Goal: Task Accomplishment & Management: Manage account settings

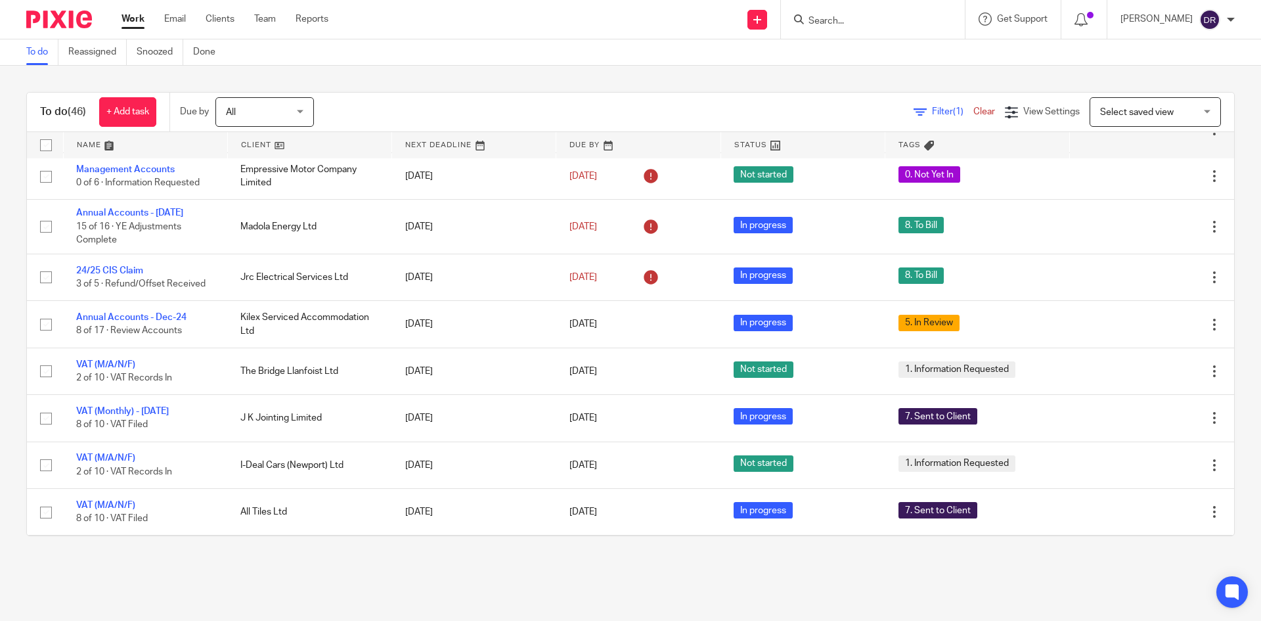
scroll to position [394, 0]
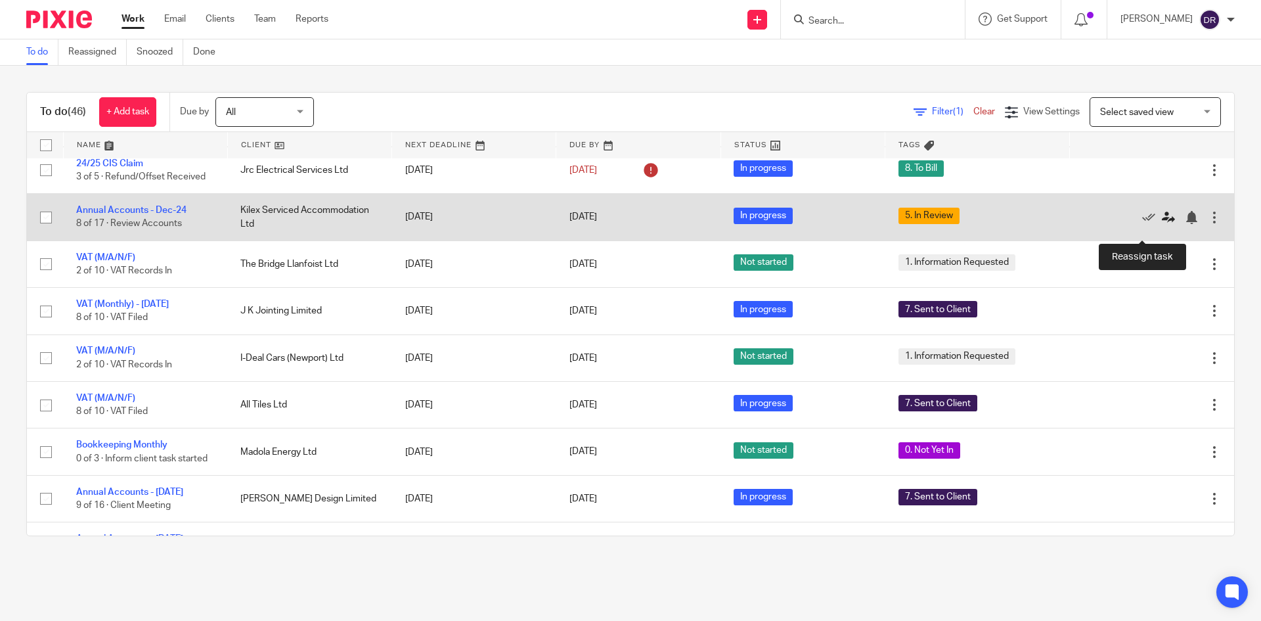
click at [1162, 224] on icon at bounding box center [1168, 217] width 13 height 13
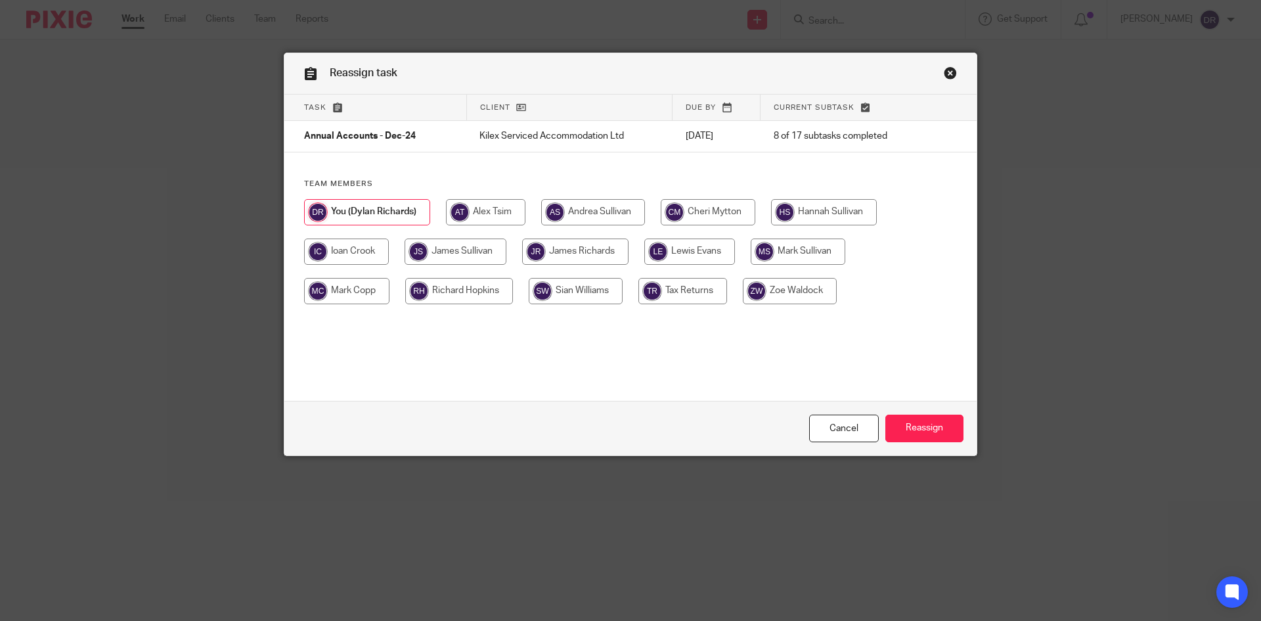
click at [783, 281] on input "radio" at bounding box center [790, 291] width 94 height 26
radio input "true"
click at [905, 429] on input "Reassign" at bounding box center [925, 429] width 78 height 28
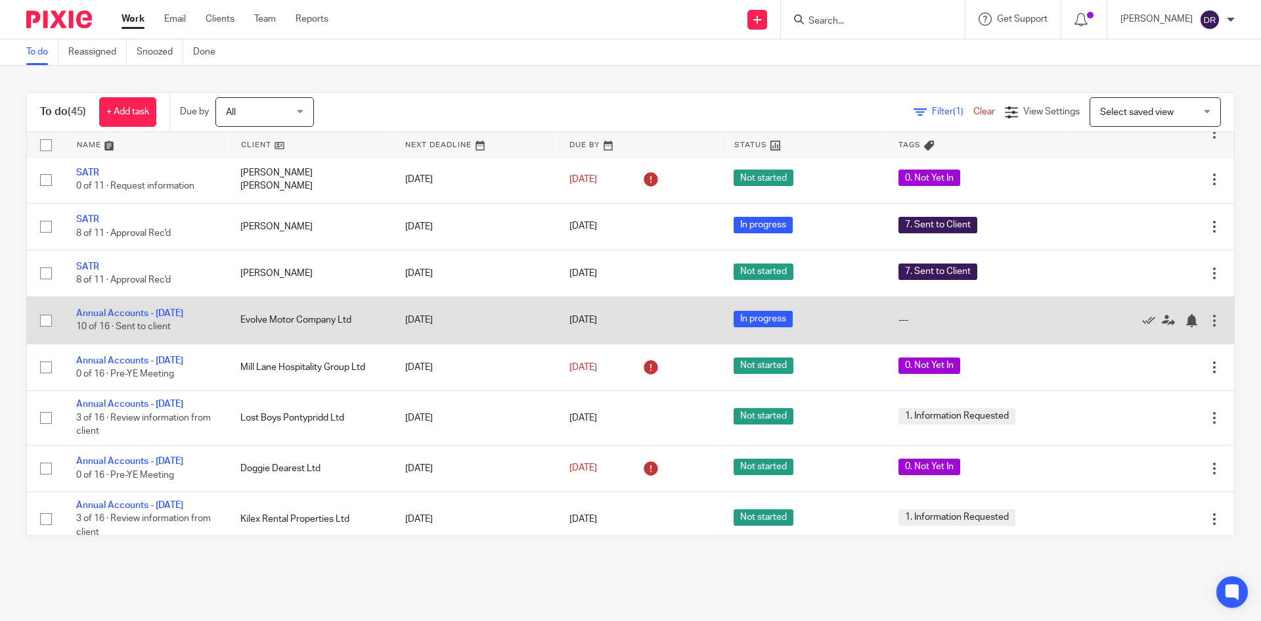
scroll to position [1314, 0]
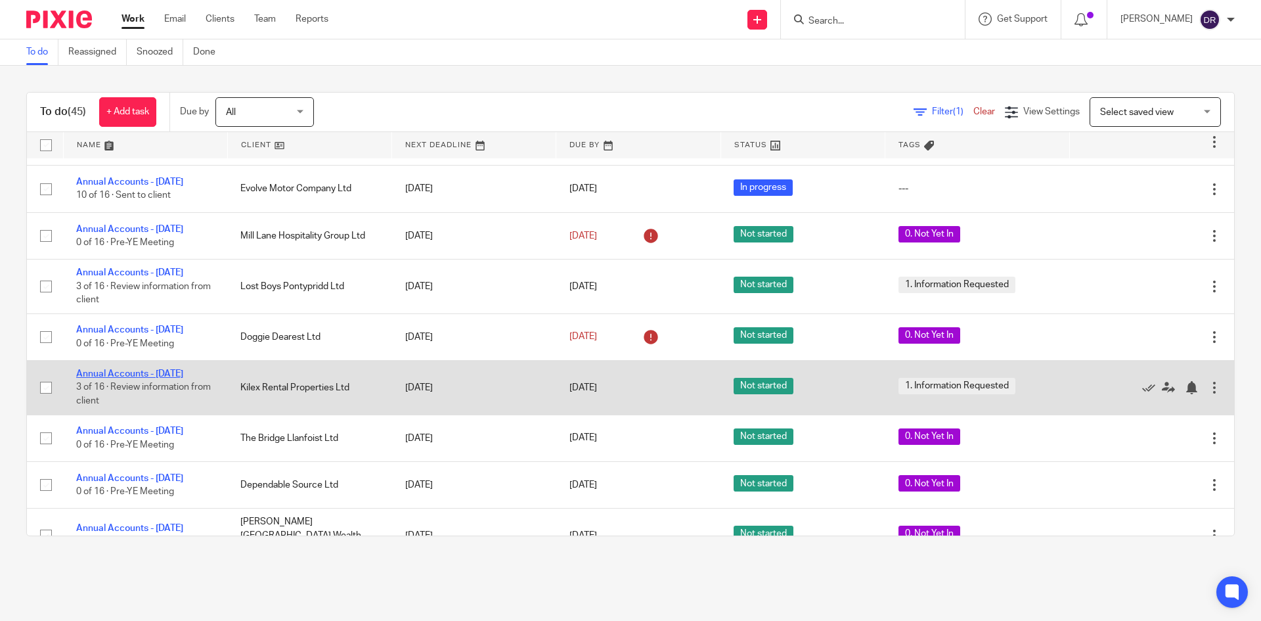
click at [180, 378] on link "Annual Accounts - [DATE]" at bounding box center [129, 373] width 107 height 9
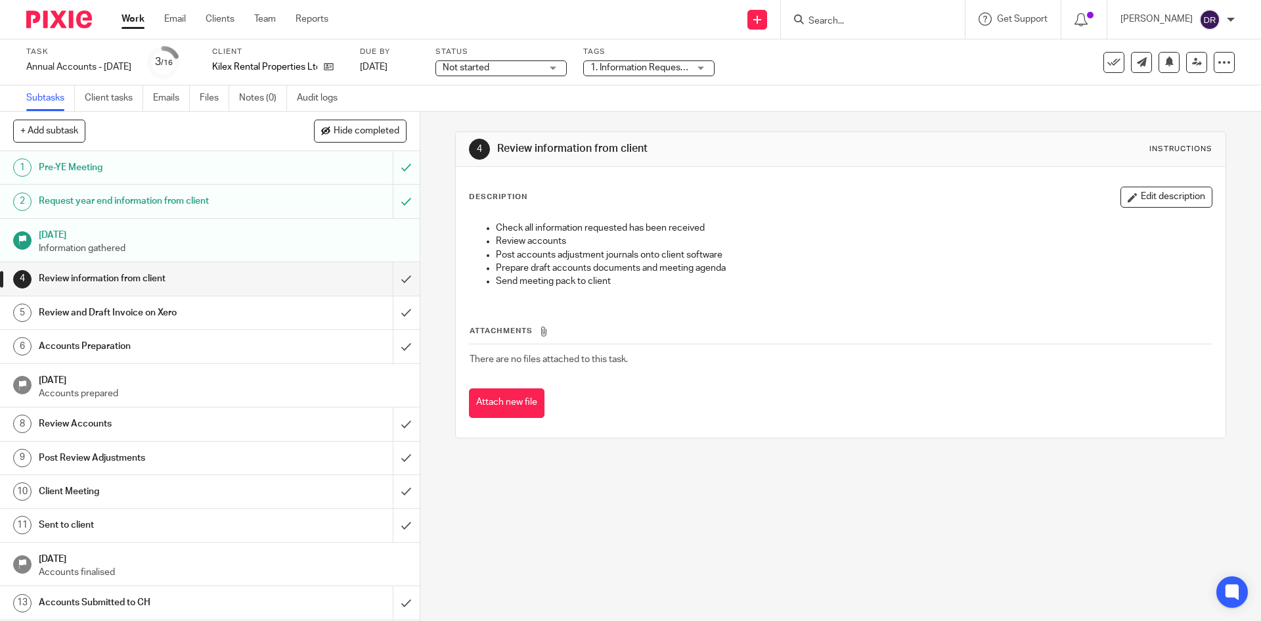
click at [668, 72] on span "1. Information Requested" at bounding box center [643, 67] width 104 height 9
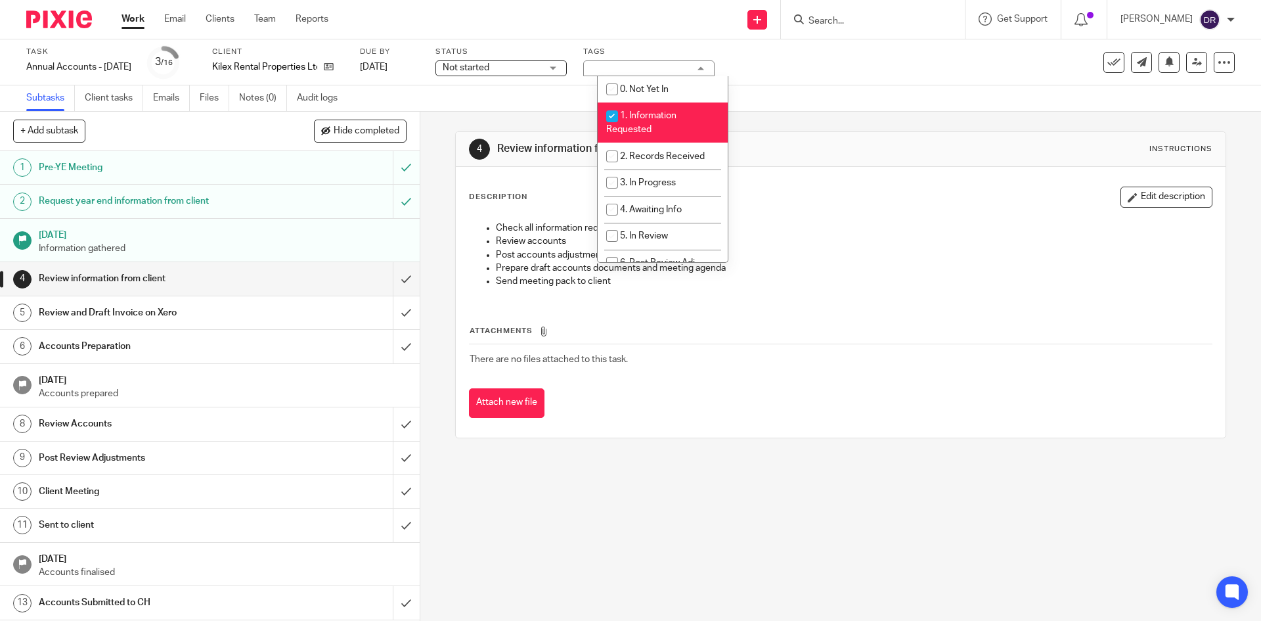
click at [662, 112] on span "1. Information Requested" at bounding box center [641, 122] width 70 height 23
checkbox input "false"
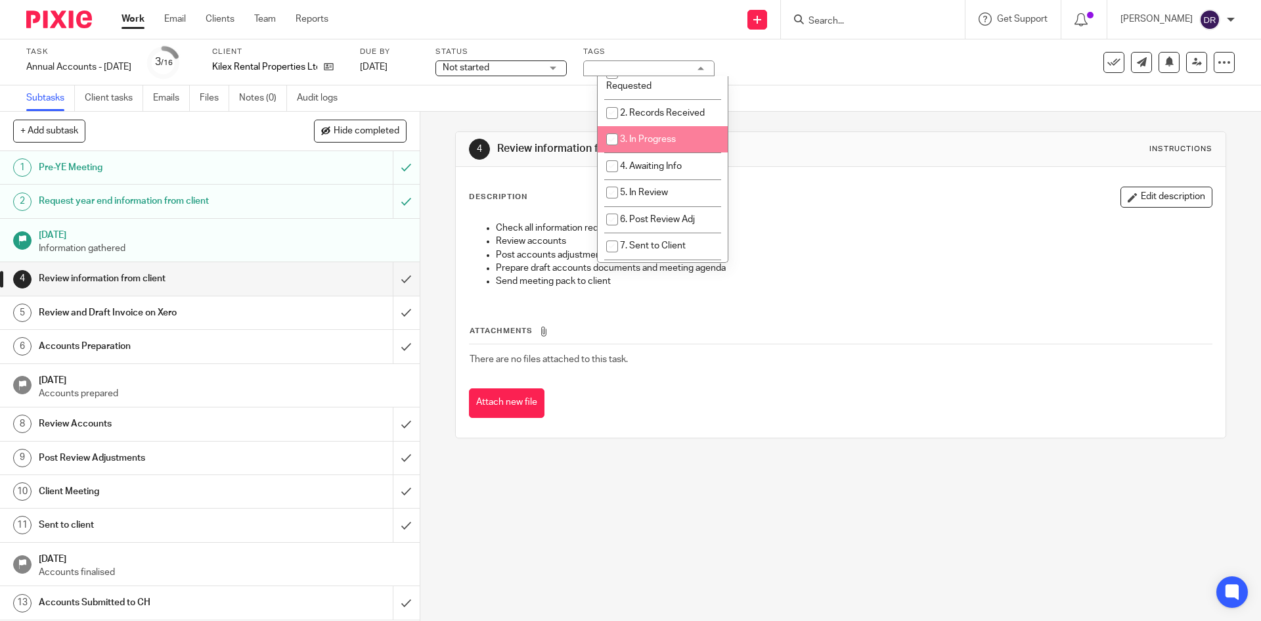
scroll to position [66, 0]
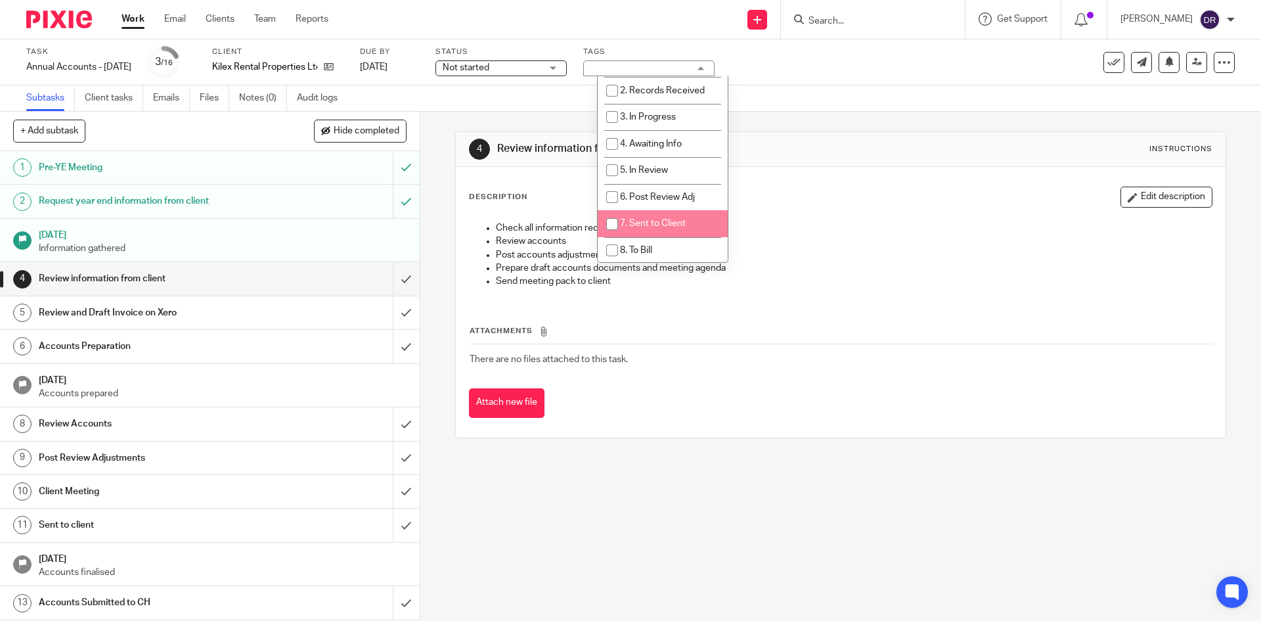
click at [689, 216] on li "7. Sent to Client" at bounding box center [663, 223] width 130 height 27
click at [694, 224] on li "7. Sent to Client" at bounding box center [663, 223] width 130 height 27
checkbox input "false"
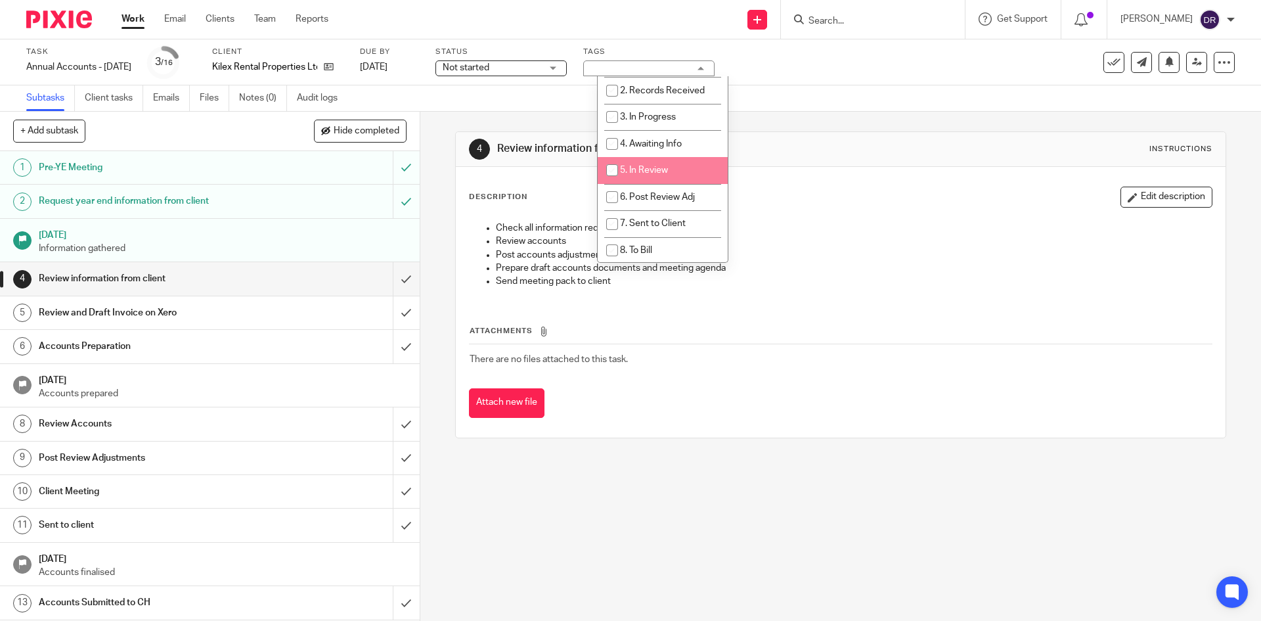
click at [686, 178] on li "5. In Review" at bounding box center [663, 170] width 130 height 27
checkbox input "true"
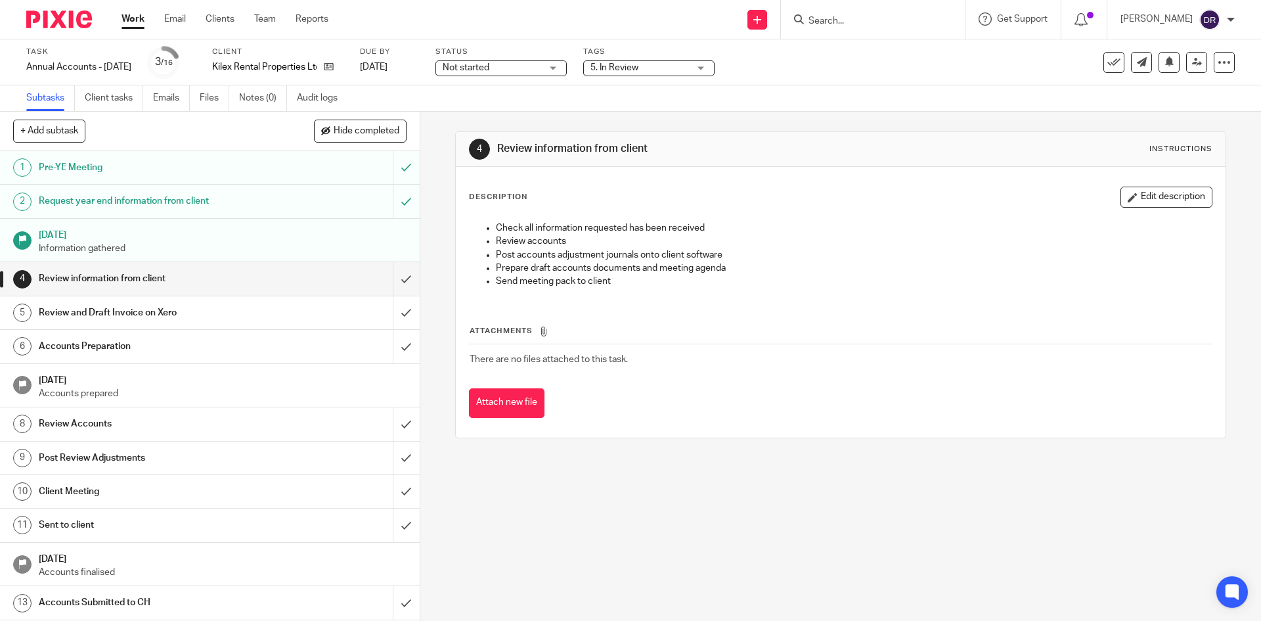
click at [662, 535] on div "4 Review information from client Instructions Description Edit description Chec…" at bounding box center [840, 366] width 841 height 509
drag, startPoint x: 396, startPoint y: 281, endPoint x: 391, endPoint y: 296, distance: 16.4
click at [396, 281] on input "submit" at bounding box center [210, 278] width 420 height 33
click at [390, 311] on input "submit" at bounding box center [210, 312] width 420 height 33
click at [392, 344] on input "submit" at bounding box center [210, 346] width 420 height 33
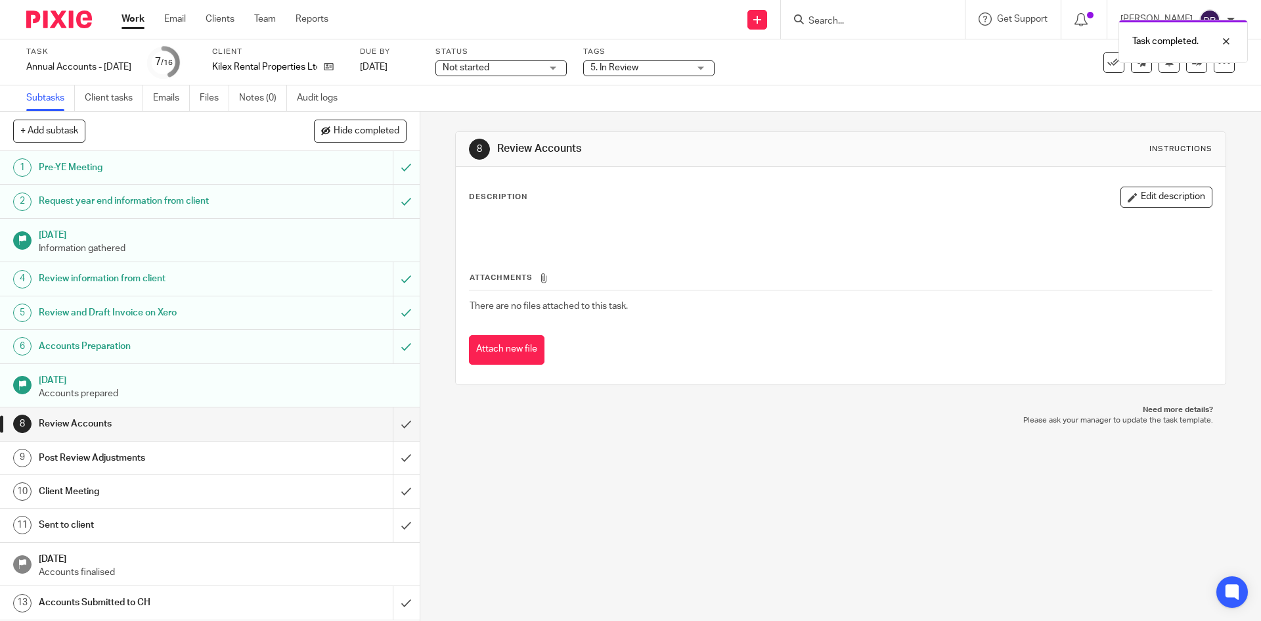
click at [558, 67] on div "Not started Not started" at bounding box center [501, 68] width 131 height 16
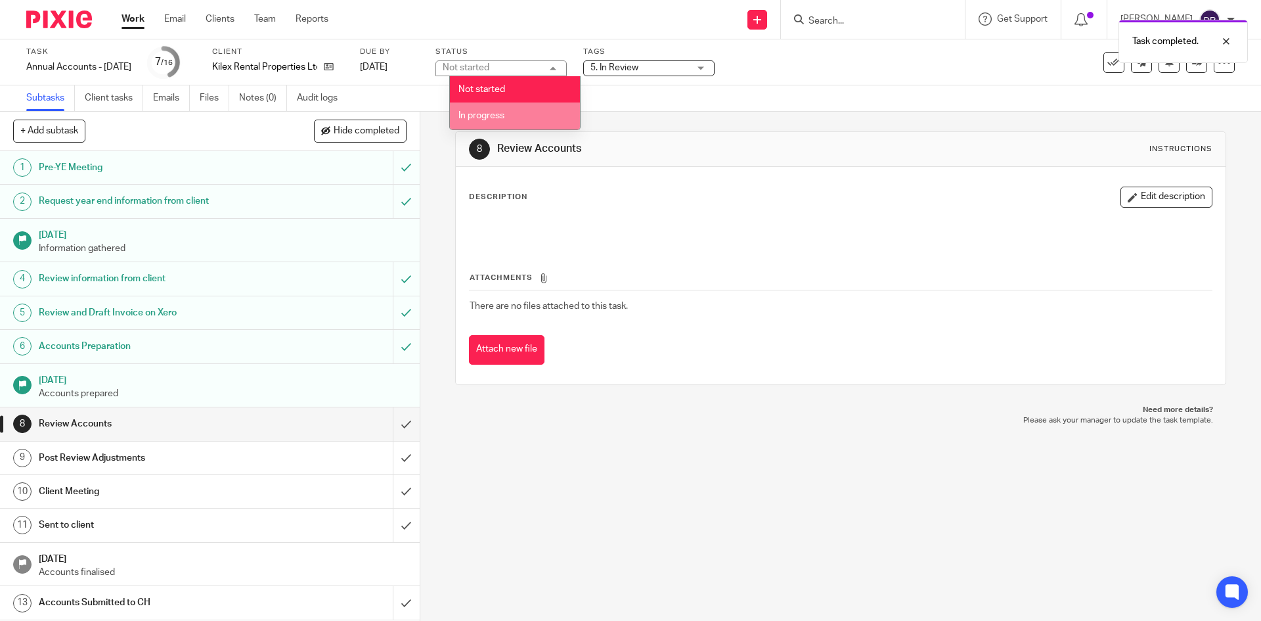
click at [525, 114] on li "In progress" at bounding box center [515, 115] width 130 height 27
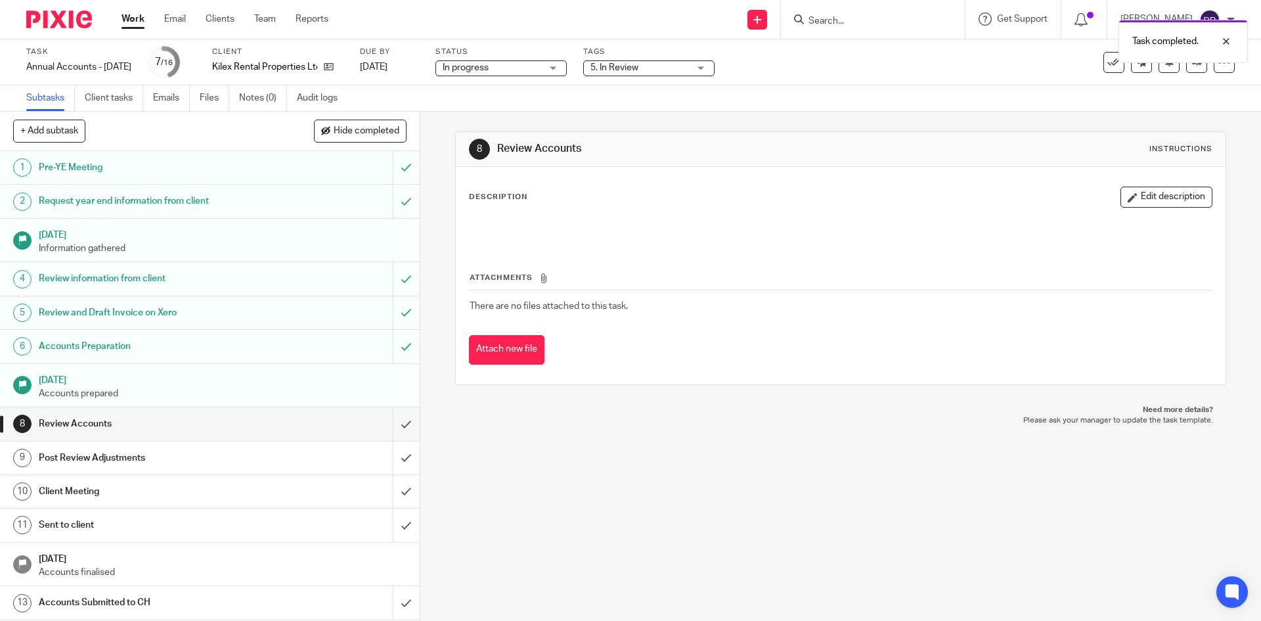
click at [630, 428] on div "8 Review Accounts Instructions Description Edit description Attachments There a…" at bounding box center [840, 366] width 841 height 509
click at [1187, 70] on link at bounding box center [1197, 62] width 21 height 21
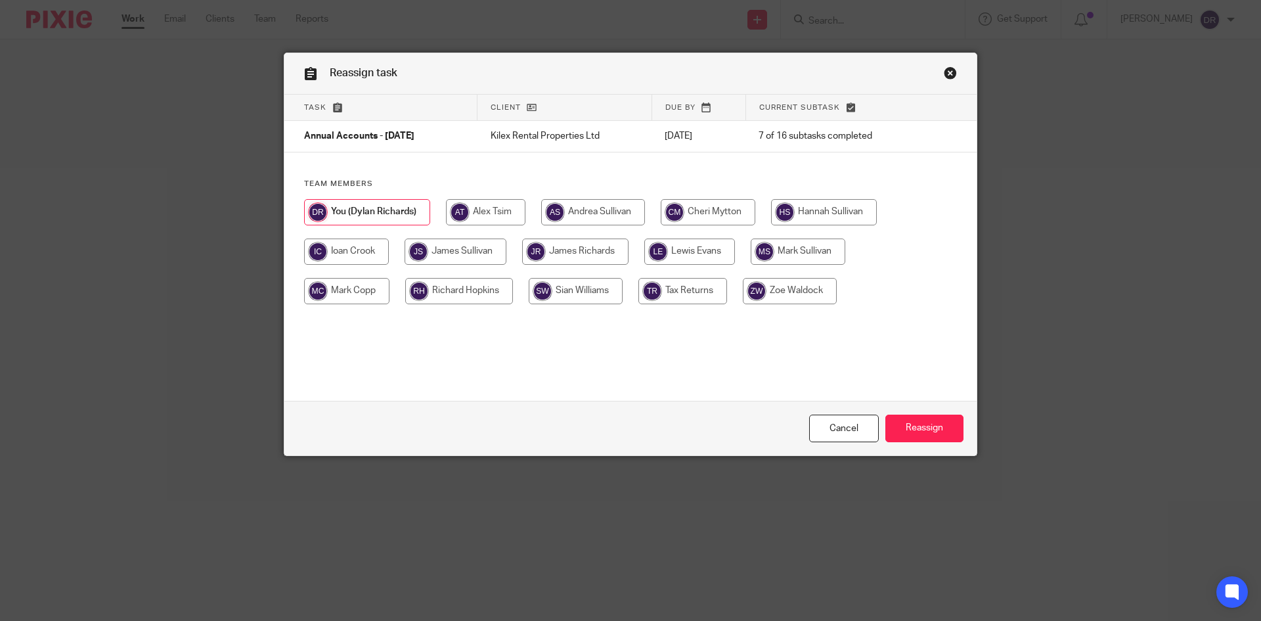
click at [802, 297] on input "radio" at bounding box center [790, 291] width 94 height 26
radio input "true"
click at [916, 430] on input "Reassign" at bounding box center [925, 429] width 78 height 28
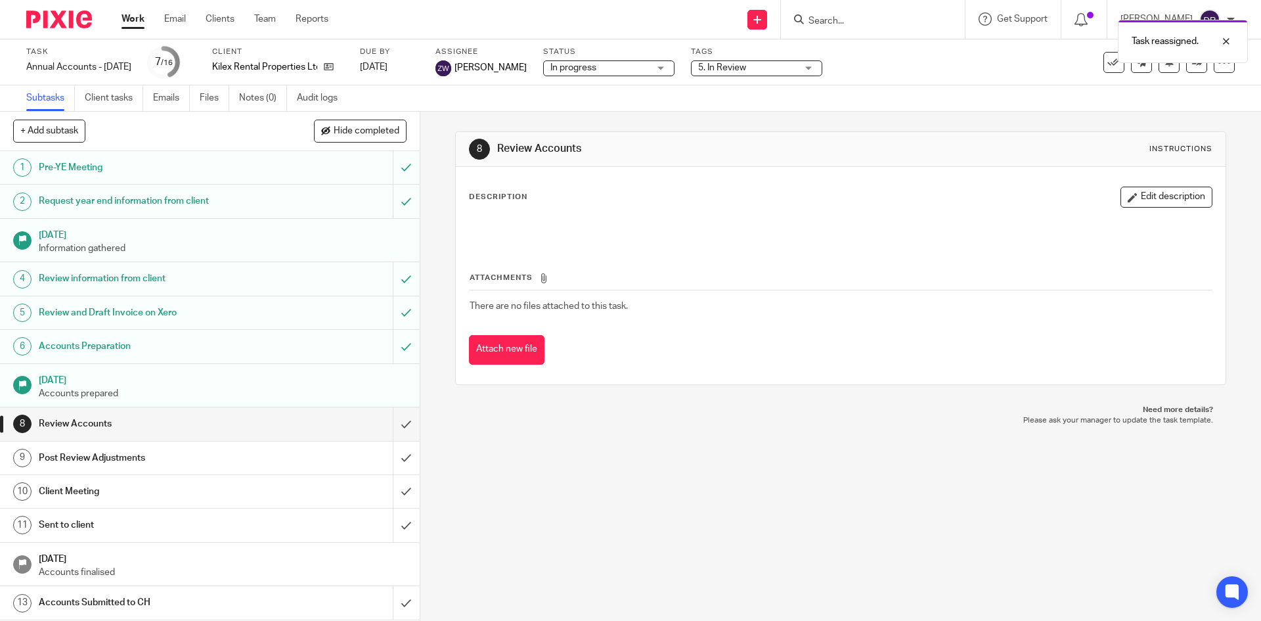
click at [70, 19] on img at bounding box center [59, 20] width 66 height 18
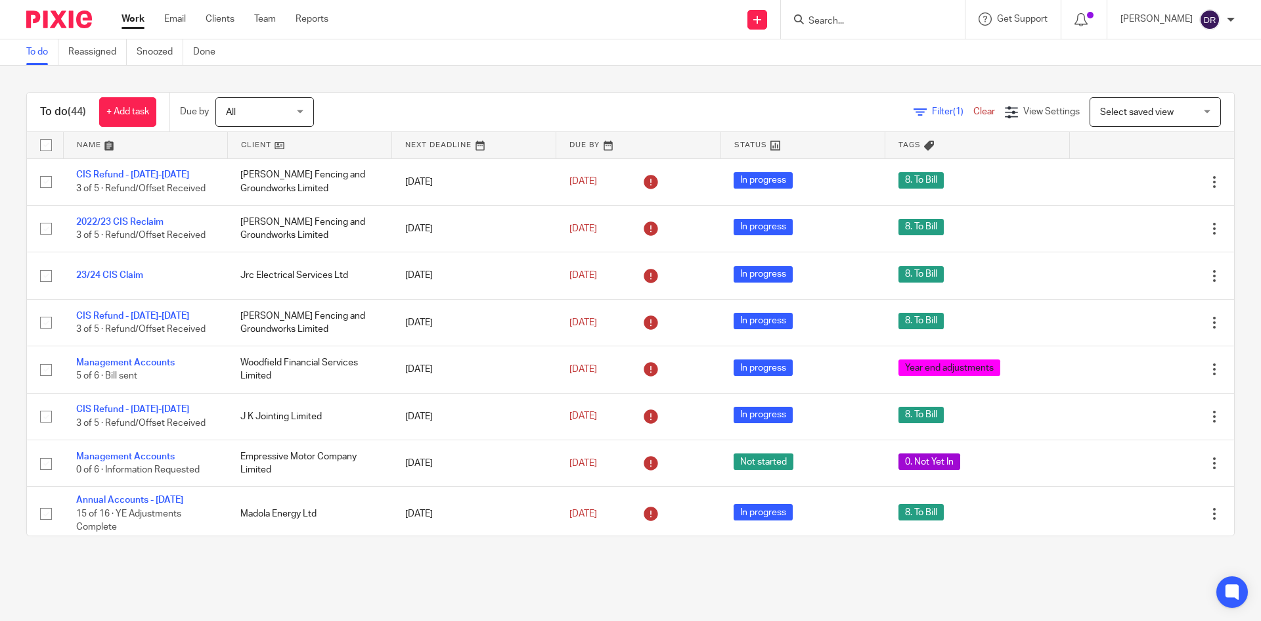
click at [63, 16] on img at bounding box center [59, 20] width 66 height 18
click at [832, 30] on div at bounding box center [873, 19] width 184 height 39
click at [842, 20] on input "Search" at bounding box center [866, 22] width 118 height 12
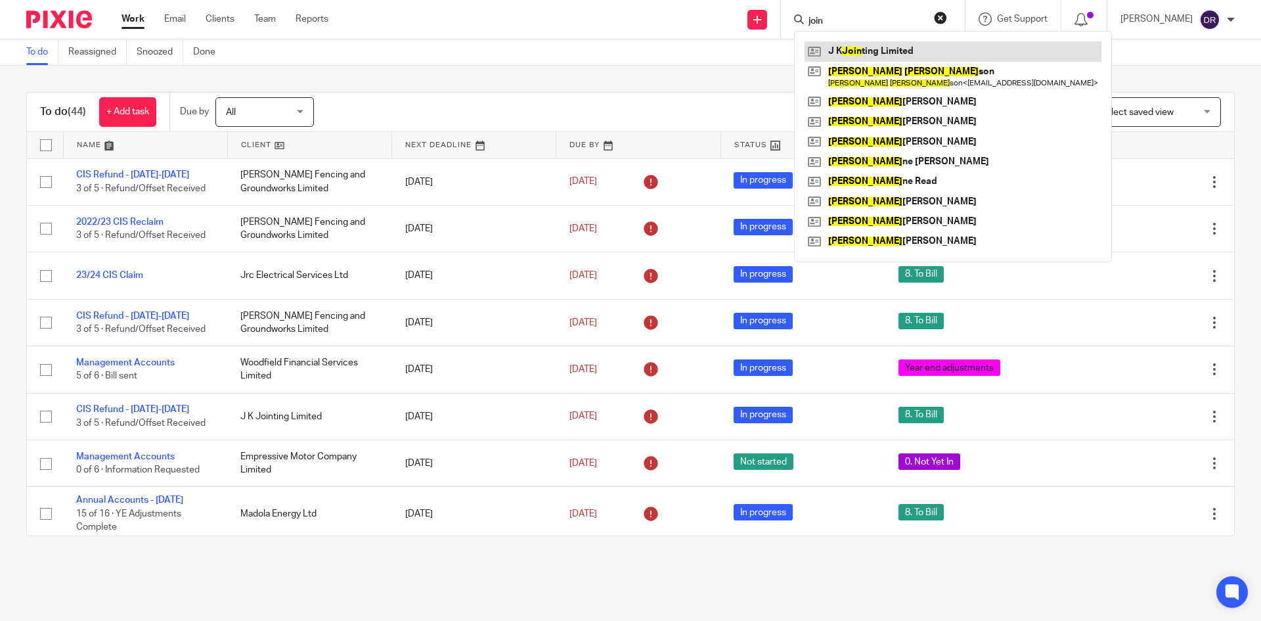
type input "join"
click at [894, 49] on link at bounding box center [953, 51] width 297 height 20
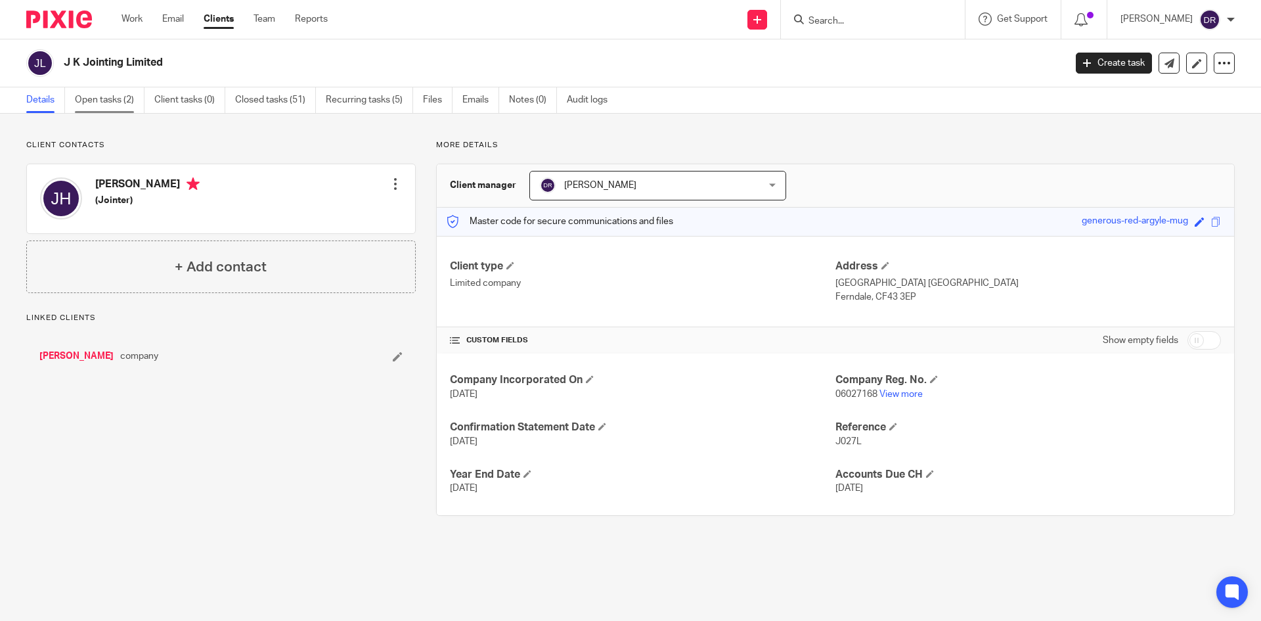
click at [106, 106] on link "Open tasks (2)" at bounding box center [110, 100] width 70 height 26
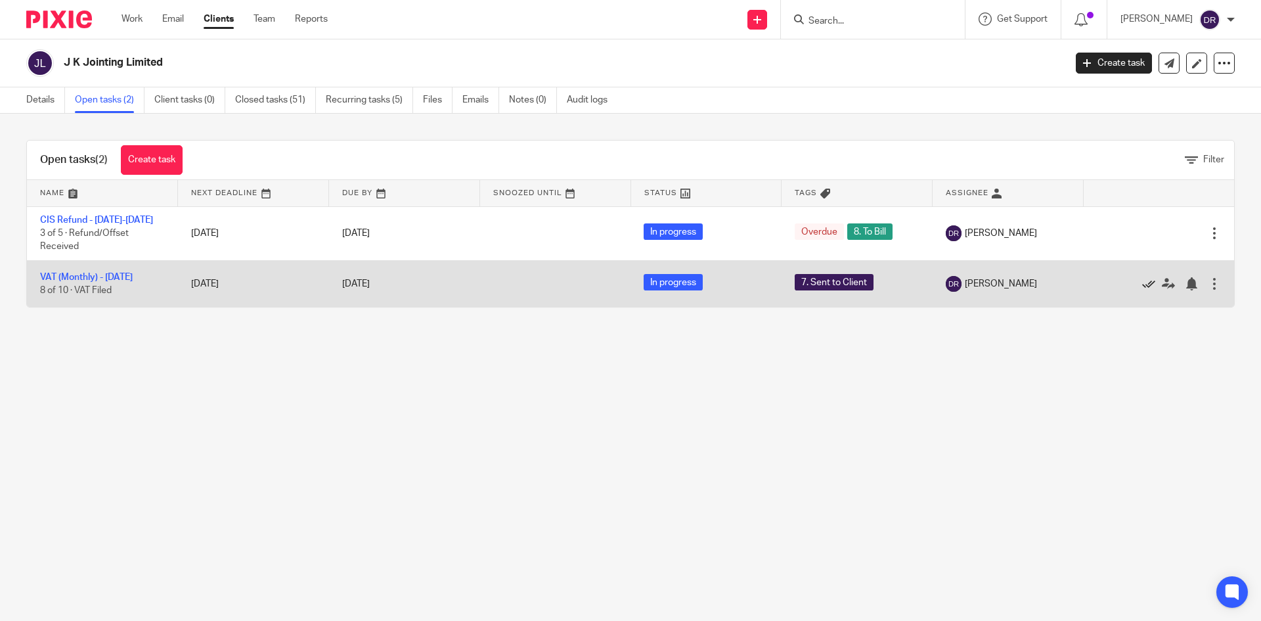
click at [1143, 281] on icon at bounding box center [1149, 283] width 13 height 13
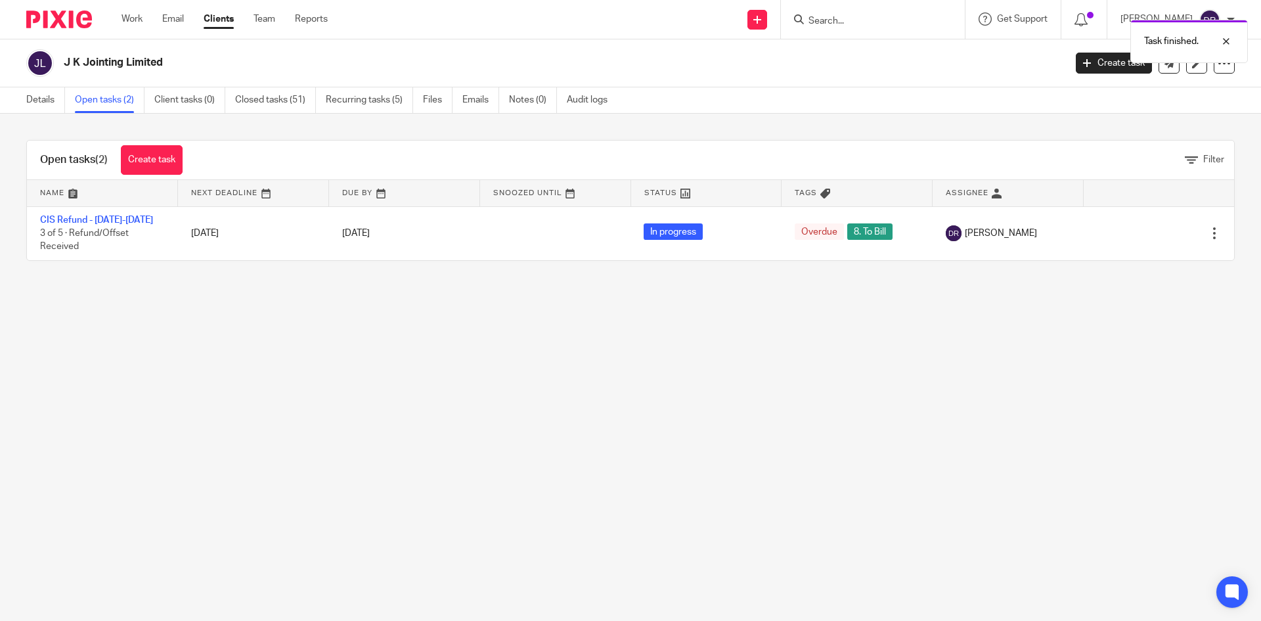
click at [48, 16] on img at bounding box center [59, 20] width 66 height 18
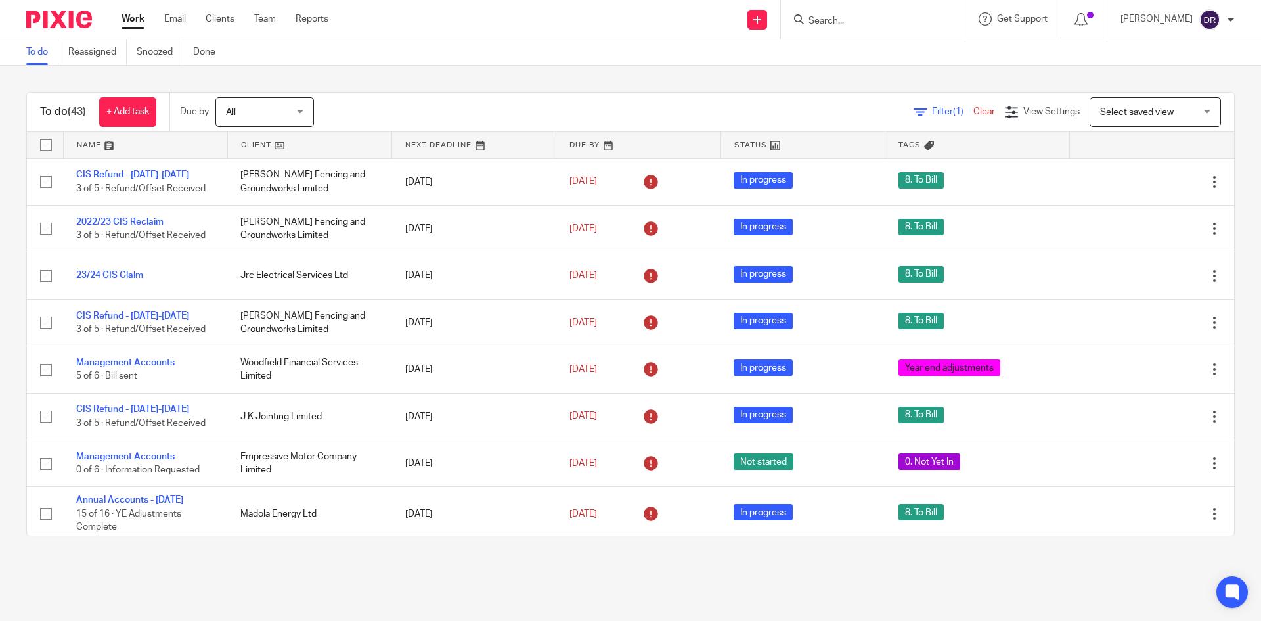
click at [69, 23] on img at bounding box center [59, 20] width 66 height 18
click at [627, 23] on div "Send new email Create task Add client Get Support Contact Support Help Document…" at bounding box center [804, 19] width 913 height 39
click at [907, 19] on input "Search" at bounding box center [866, 22] width 118 height 12
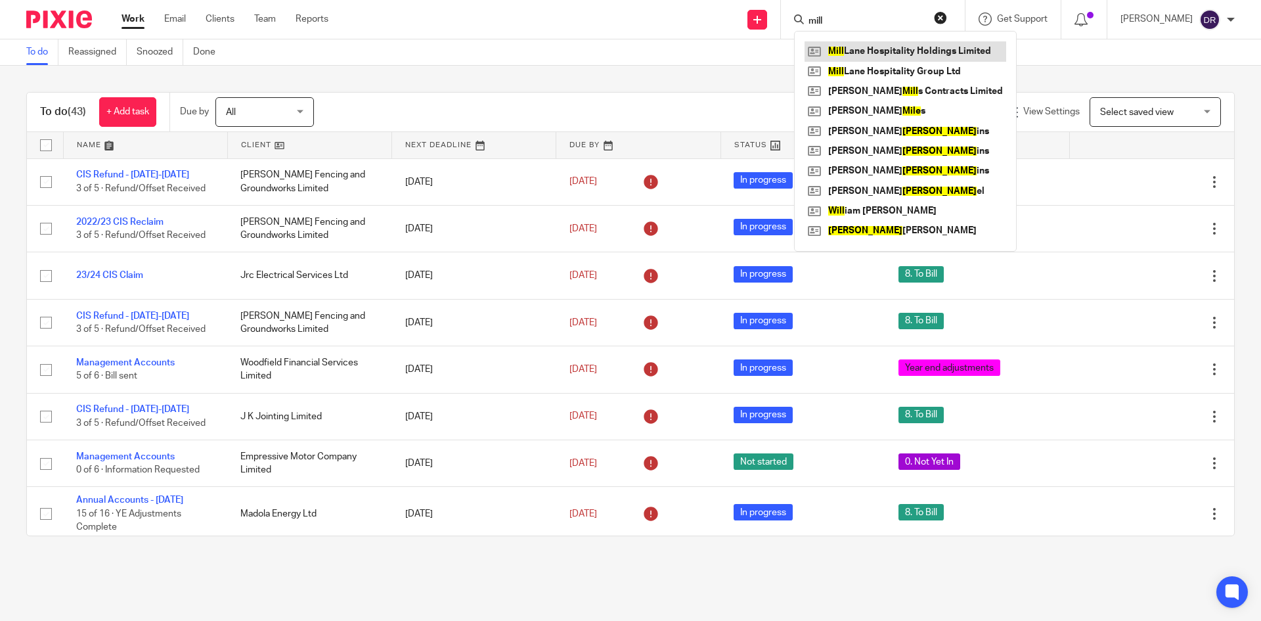
type input "mill"
click at [61, 20] on img at bounding box center [59, 20] width 66 height 18
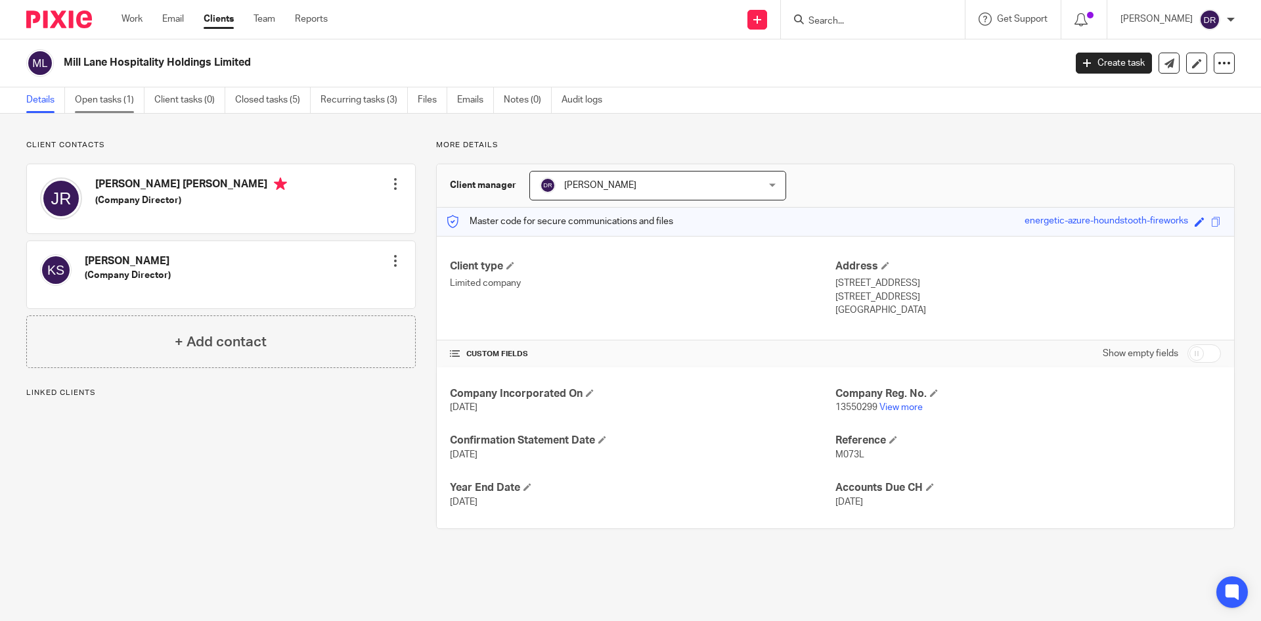
click at [117, 101] on link "Open tasks (1)" at bounding box center [110, 100] width 70 height 26
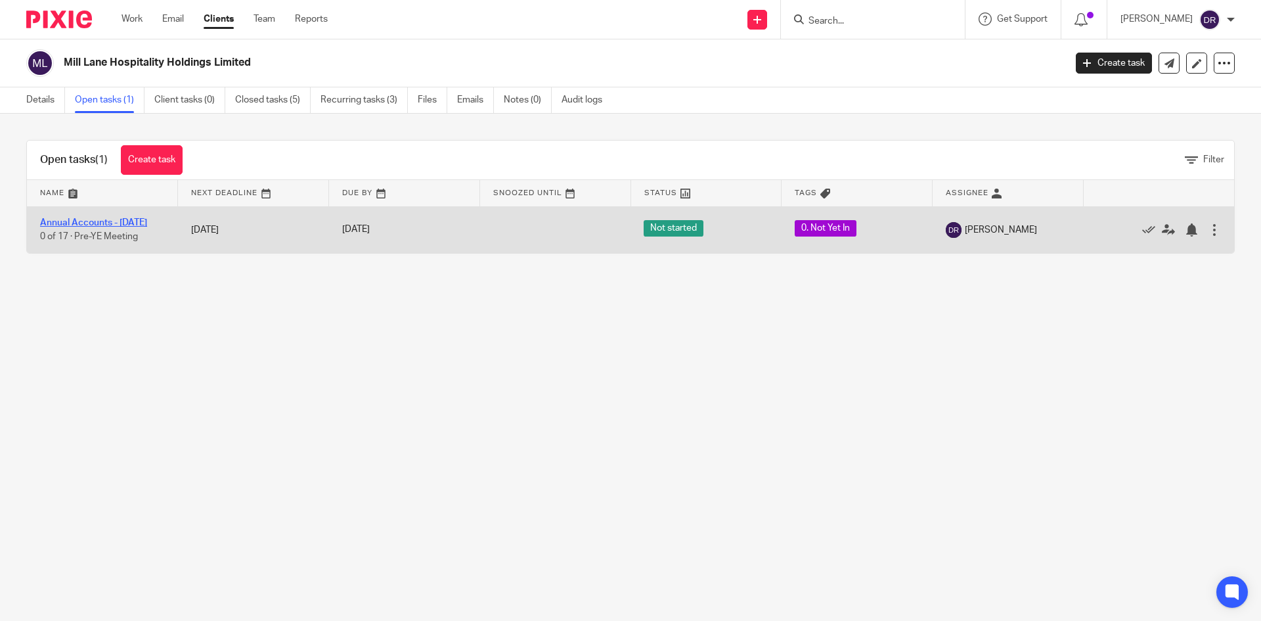
click at [146, 221] on link "Annual Accounts - [DATE]" at bounding box center [93, 222] width 107 height 9
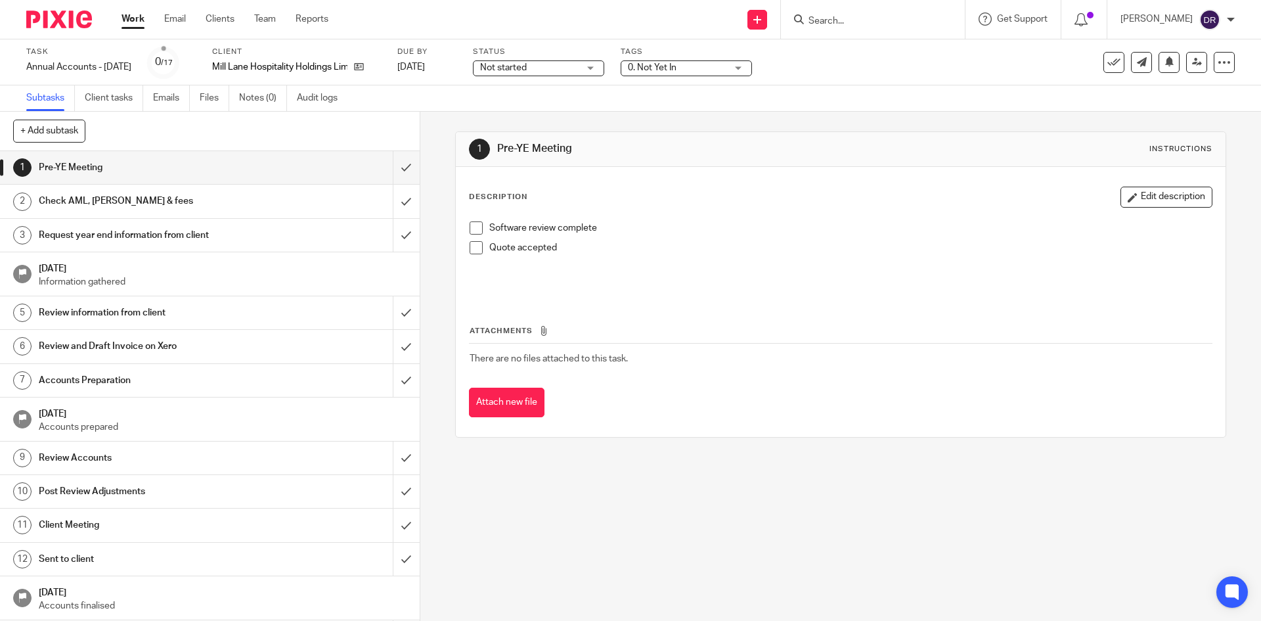
click at [579, 72] on span "Not started" at bounding box center [529, 68] width 99 height 14
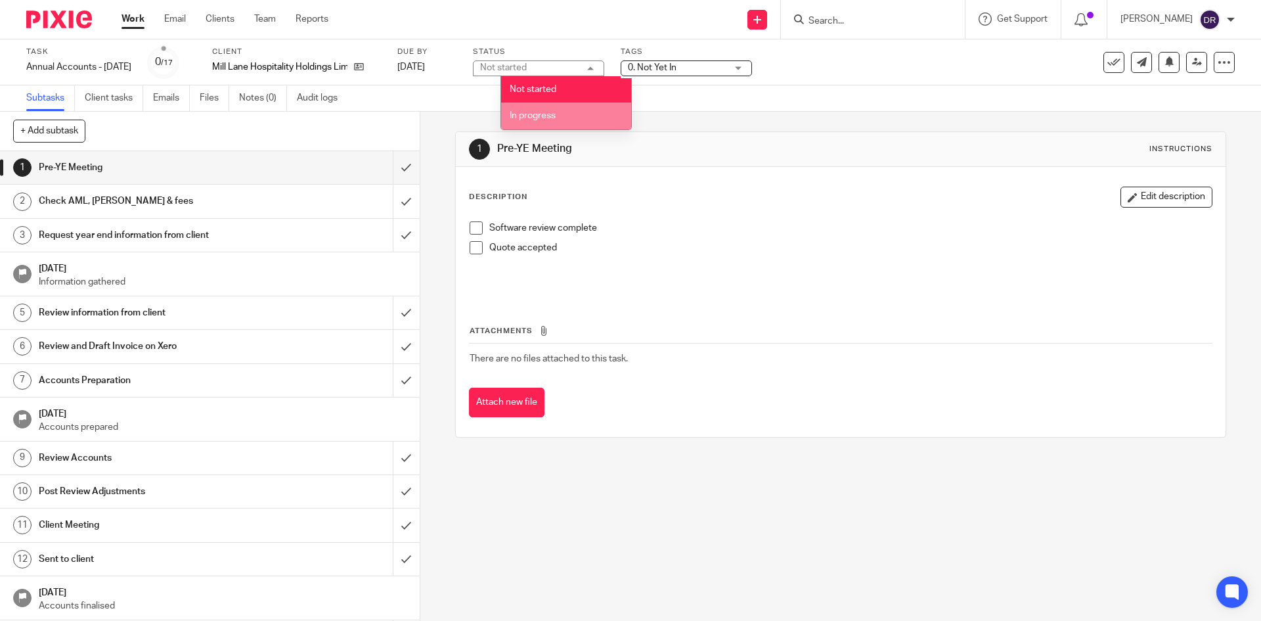
click at [585, 112] on li "In progress" at bounding box center [566, 115] width 130 height 27
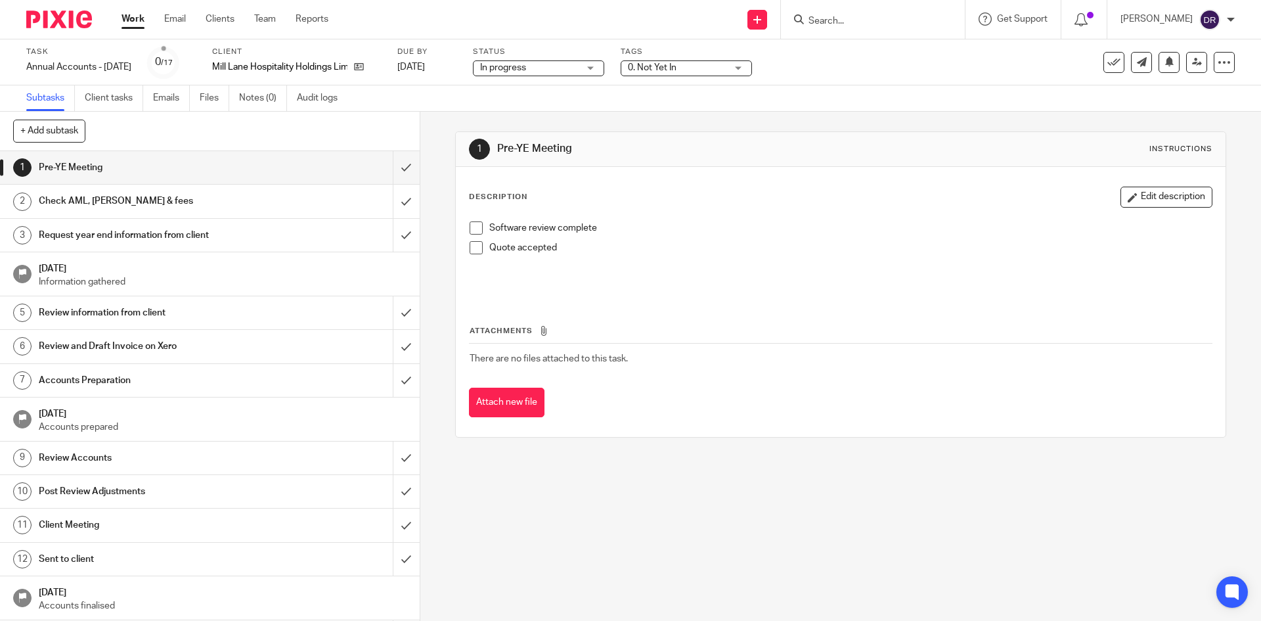
click at [691, 62] on span "0. Not Yet In" at bounding box center [677, 68] width 99 height 14
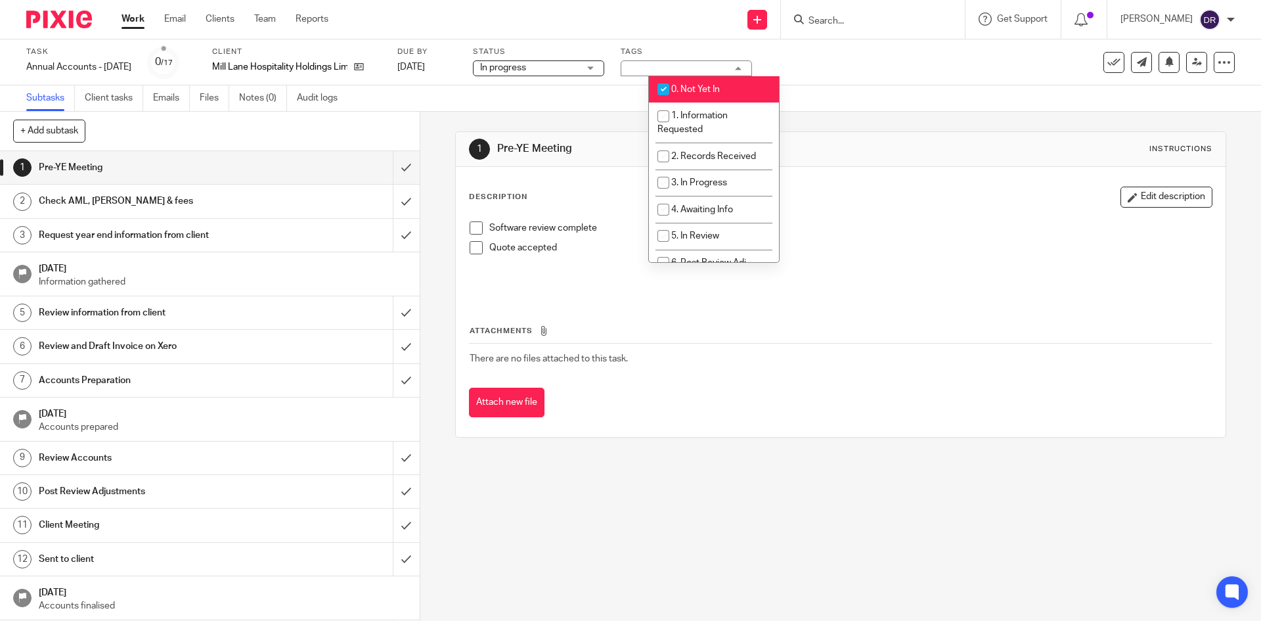
click at [703, 77] on li "0. Not Yet In" at bounding box center [714, 89] width 130 height 27
checkbox input "false"
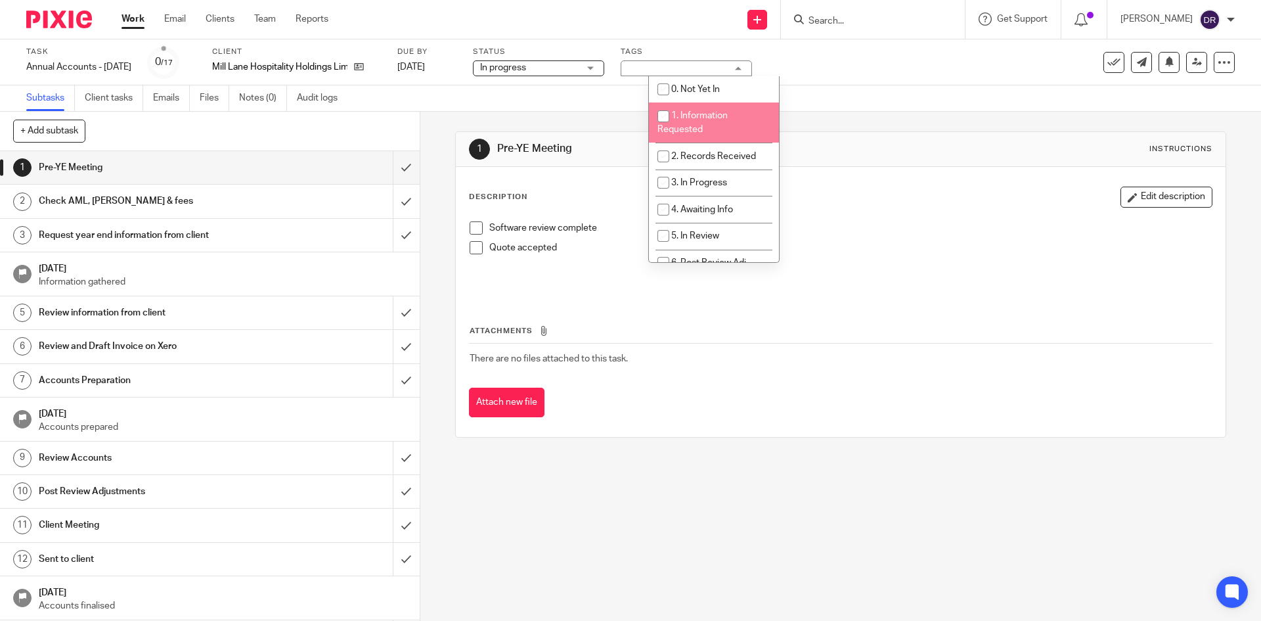
click at [715, 118] on span "1. Information Requested" at bounding box center [693, 122] width 70 height 23
checkbox input "true"
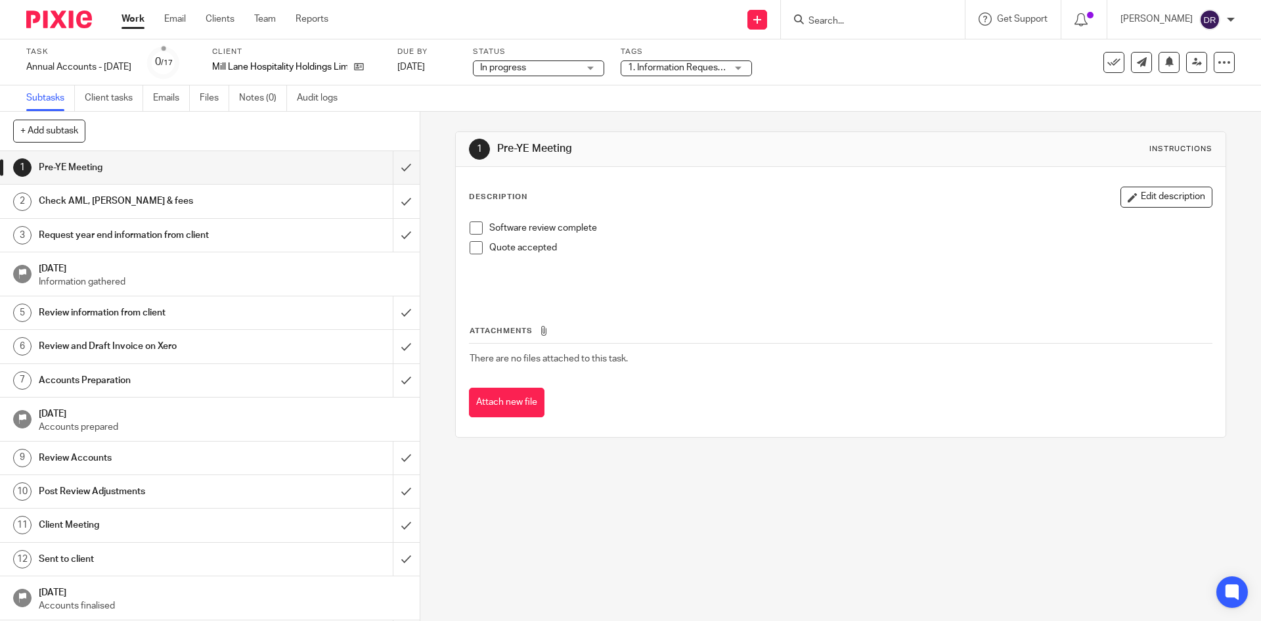
click at [431, 123] on div "1 Pre-YE Meeting Instructions Description Edit description Software review comp…" at bounding box center [840, 366] width 841 height 509
click at [394, 175] on input "submit" at bounding box center [210, 167] width 420 height 33
click at [395, 195] on input "submit" at bounding box center [210, 201] width 420 height 33
click at [399, 240] on input "submit" at bounding box center [210, 235] width 420 height 33
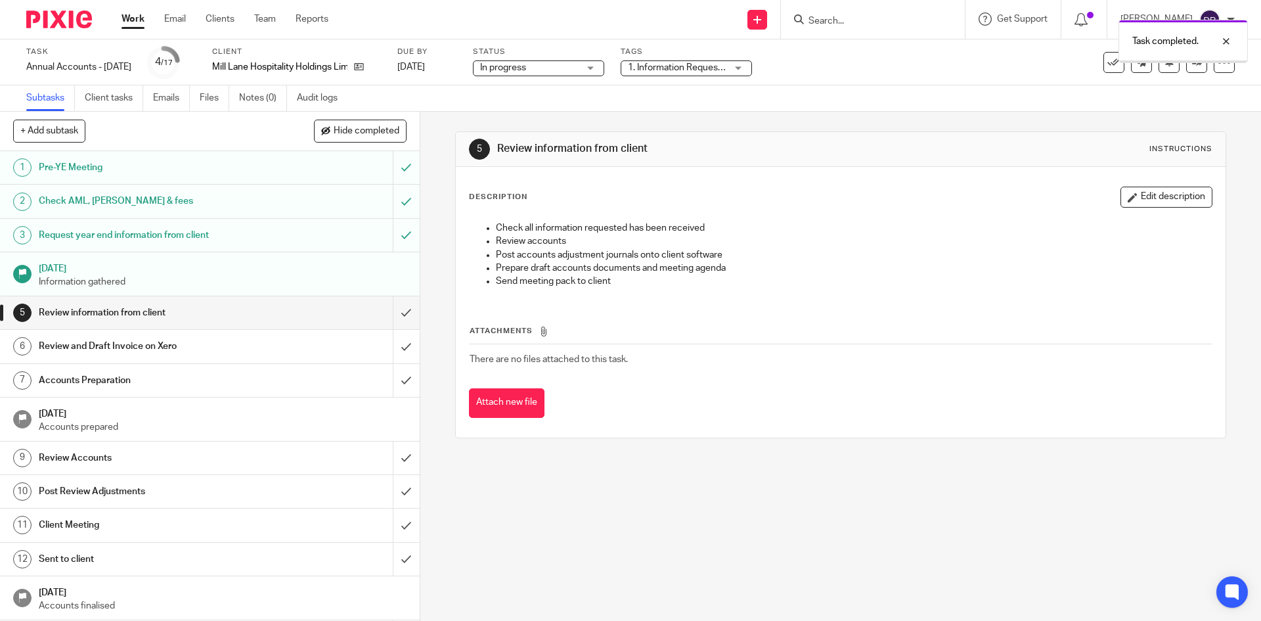
click at [83, 22] on img at bounding box center [59, 20] width 66 height 18
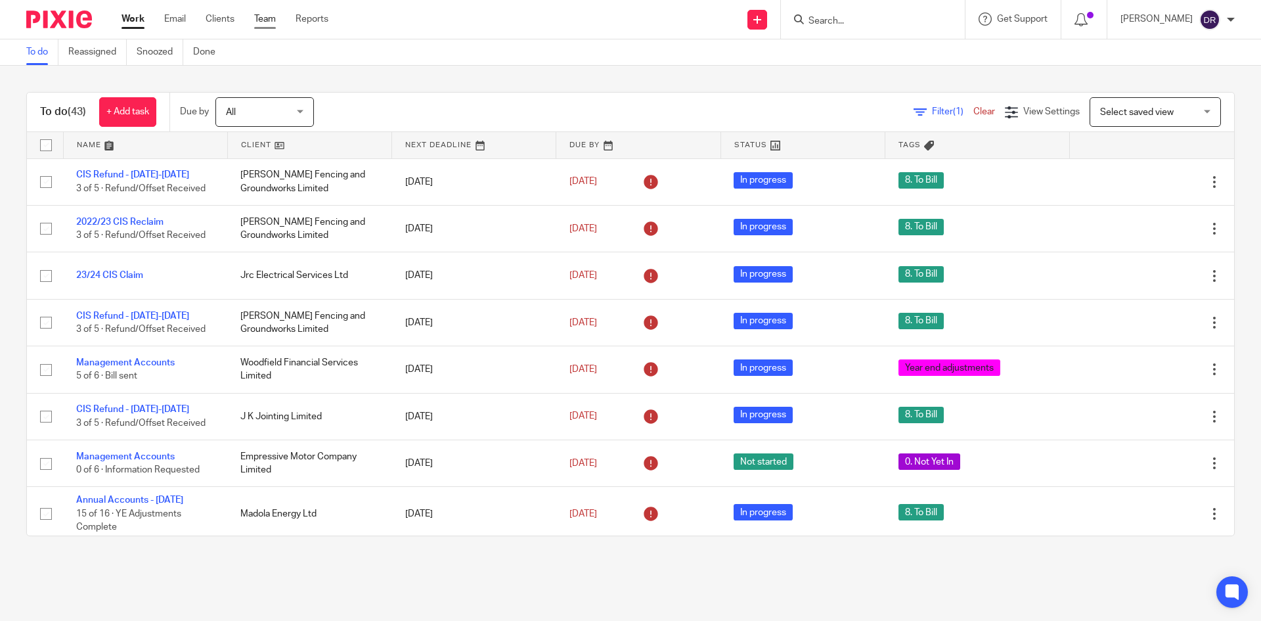
click at [263, 16] on link "Team" at bounding box center [265, 18] width 22 height 13
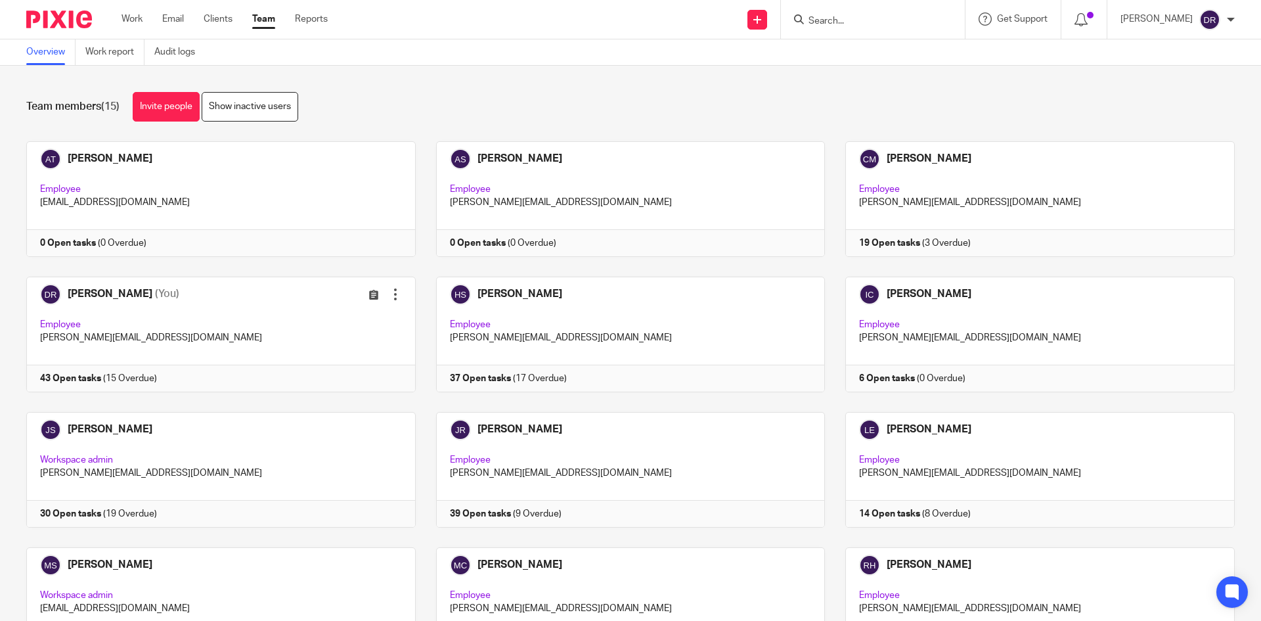
click at [68, 3] on div at bounding box center [54, 19] width 108 height 39
click at [60, 16] on img at bounding box center [59, 20] width 66 height 18
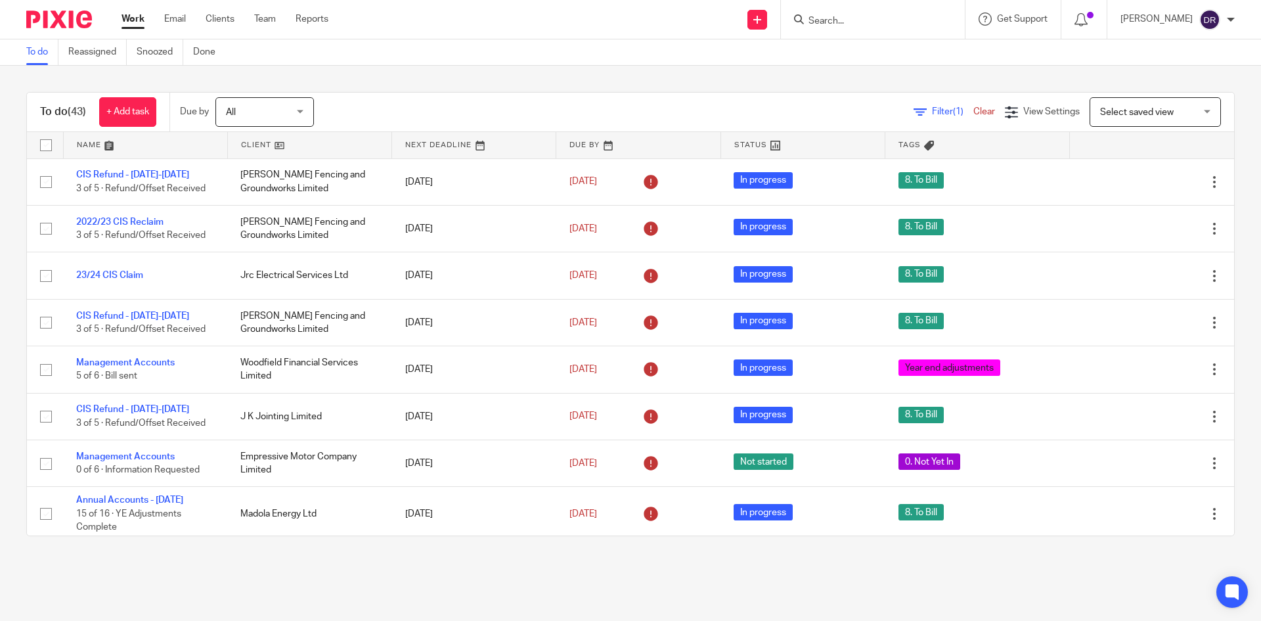
click at [822, 22] on input "Search" at bounding box center [866, 22] width 118 height 12
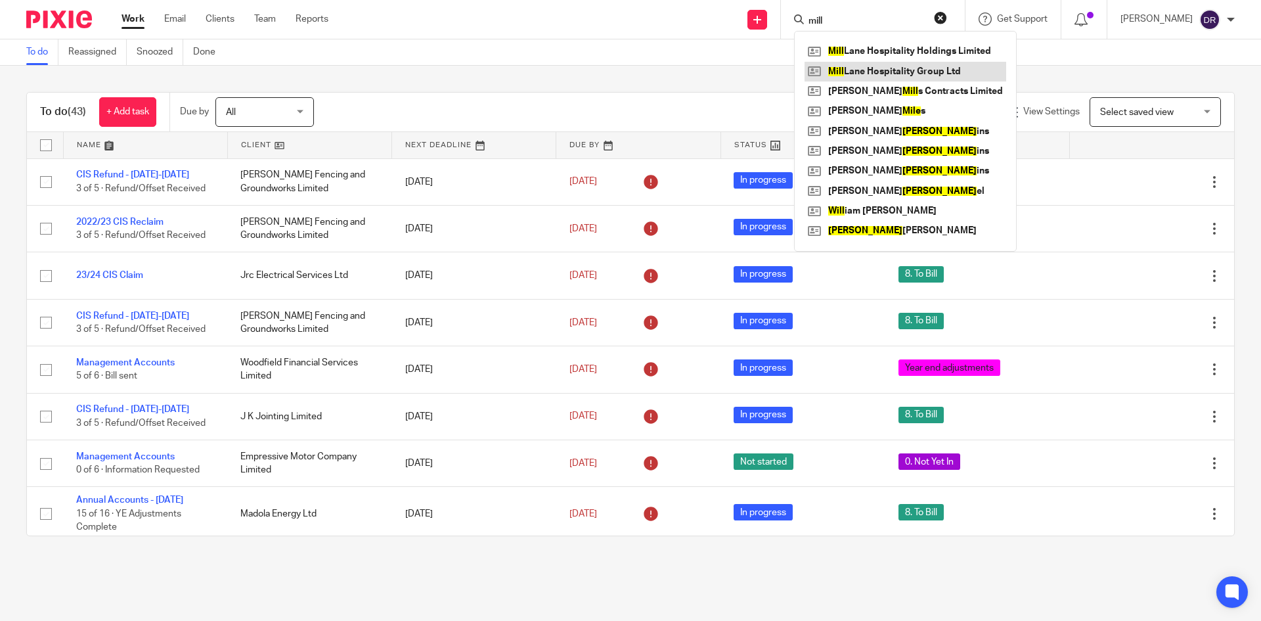
type input "mill"
click at [898, 55] on link at bounding box center [906, 51] width 202 height 20
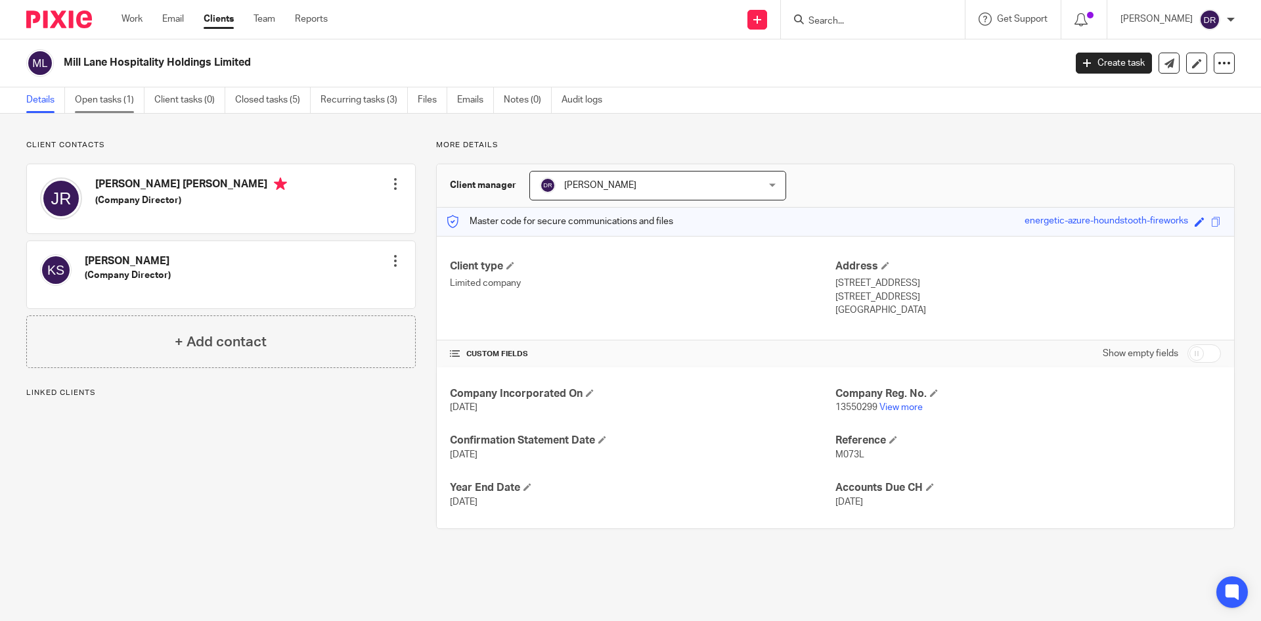
click at [89, 105] on link "Open tasks (1)" at bounding box center [110, 100] width 70 height 26
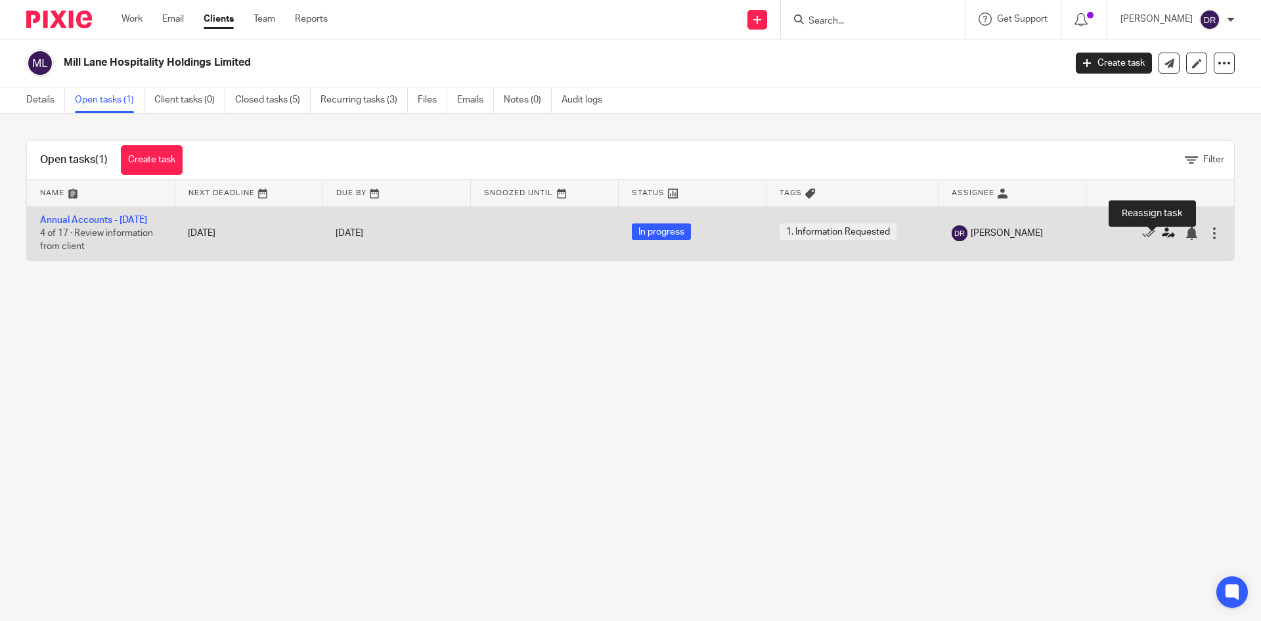
click at [1162, 240] on icon at bounding box center [1168, 233] width 13 height 13
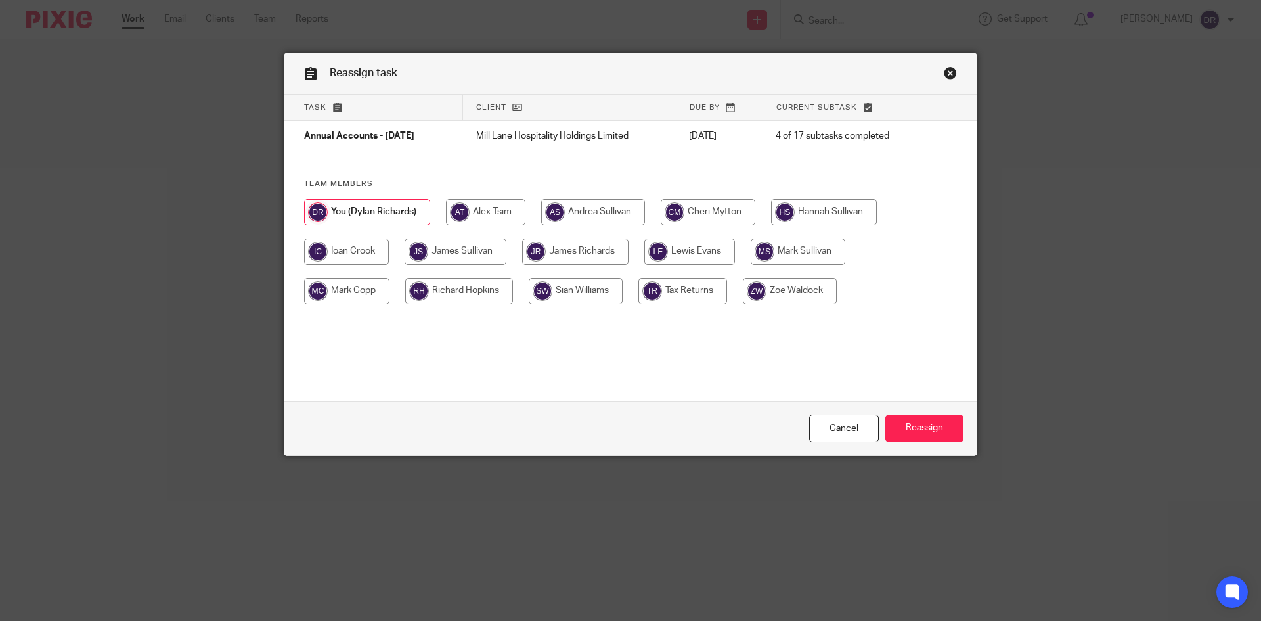
click at [597, 251] on input "radio" at bounding box center [575, 251] width 106 height 26
radio input "true"
click at [921, 430] on input "Reassign" at bounding box center [925, 429] width 78 height 28
